Goal: Task Accomplishment & Management: Manage account settings

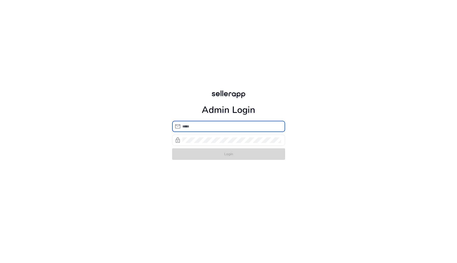
type input "**********"
click at [227, 153] on form "**********" at bounding box center [228, 140] width 113 height 39
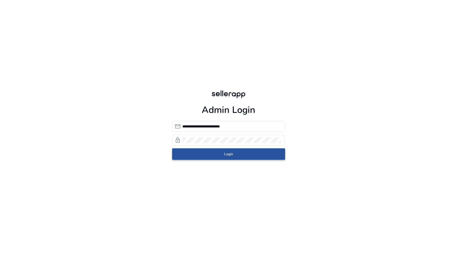
click at [227, 153] on span "Login" at bounding box center [228, 153] width 9 height 5
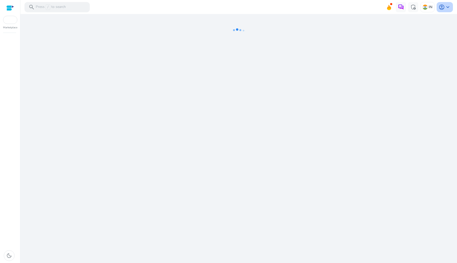
click at [440, 4] on span "account_circle" at bounding box center [442, 7] width 6 height 6
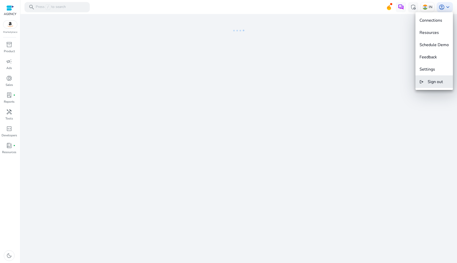
click at [436, 87] on button "logout Sign out" at bounding box center [433, 82] width 37 height 12
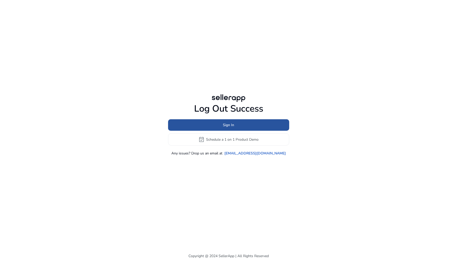
click at [197, 122] on span at bounding box center [228, 125] width 121 height 12
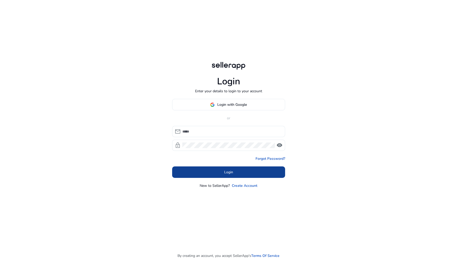
type input "**********"
click at [212, 167] on span at bounding box center [228, 172] width 113 height 12
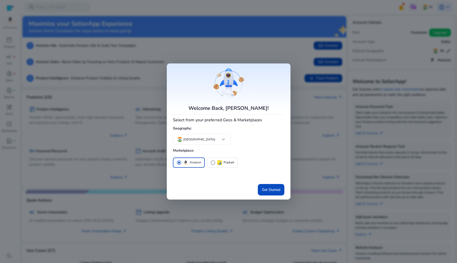
click at [329, 160] on div at bounding box center [228, 131] width 457 height 263
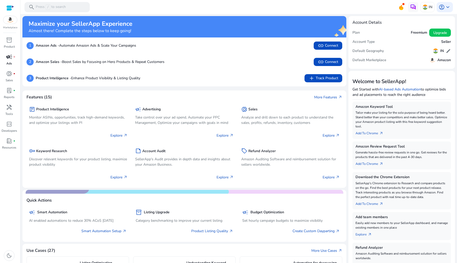
click at [0, 63] on link "campaign fiber_manual_record Ads" at bounding box center [9, 61] width 18 height 17
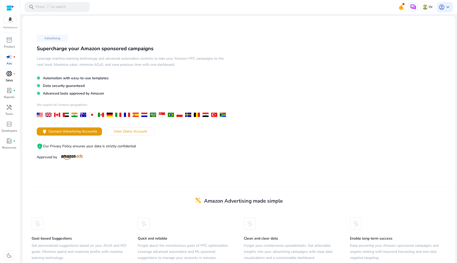
click at [13, 83] on link "donut_small fiber_manual_record Sales" at bounding box center [9, 78] width 18 height 17
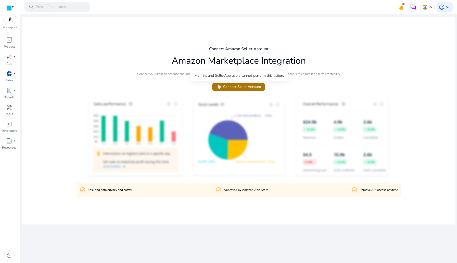
click at [228, 83] on span at bounding box center [238, 87] width 53 height 12
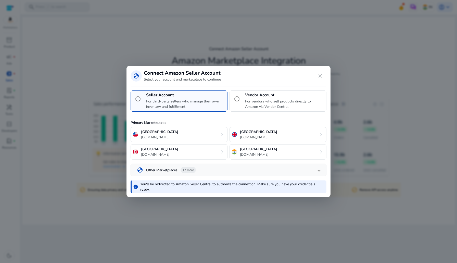
click at [279, 102] on p "For vendors who sell products directly to Amazon via Vendor Central" at bounding box center [284, 104] width 79 height 11
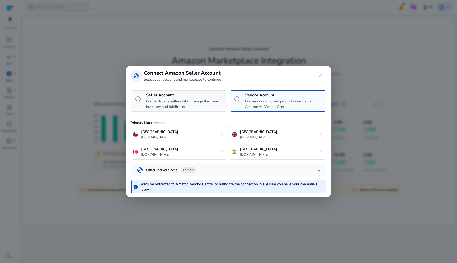
click at [178, 103] on p "For third-party sellers who manage their own inventory and fulfillment" at bounding box center [185, 104] width 79 height 11
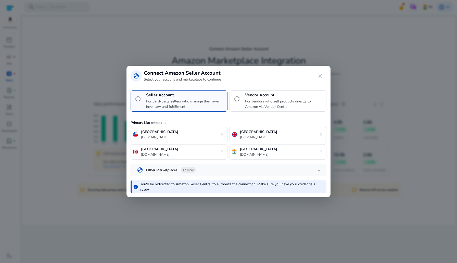
click at [257, 96] on h4 "Vendor Account" at bounding box center [284, 95] width 79 height 5
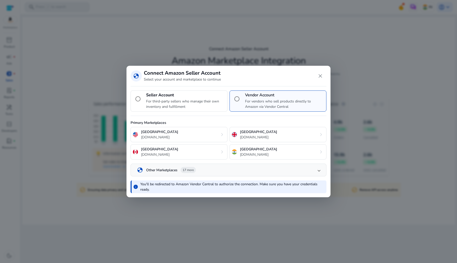
click at [245, 23] on div at bounding box center [228, 131] width 457 height 263
